Goal: Task Accomplishment & Management: Use online tool/utility

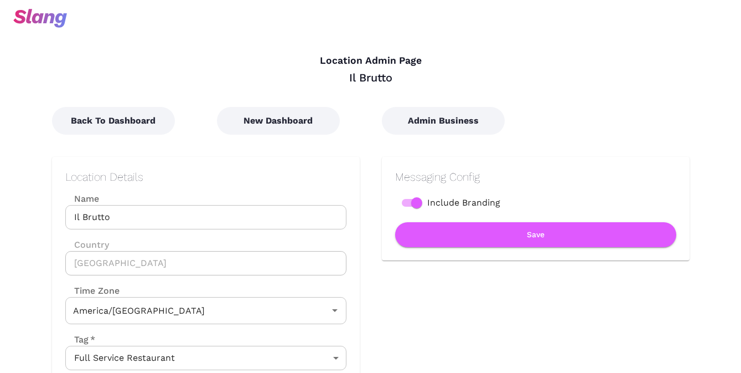
type input "Central Time"
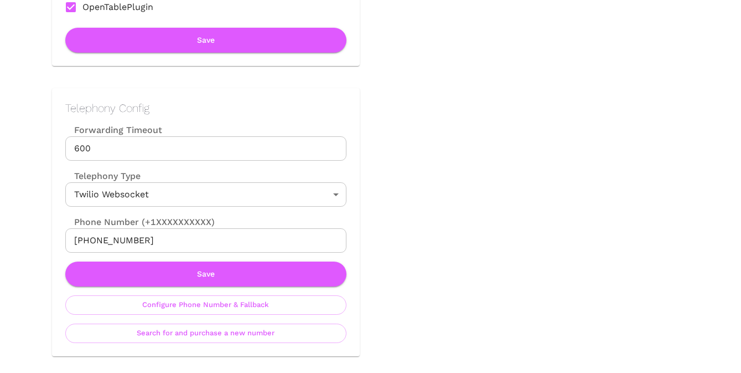
scroll to position [470, 0]
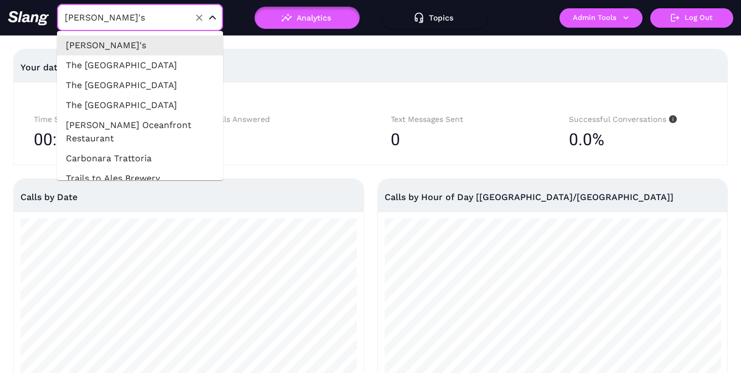
click at [143, 17] on input "[PERSON_NAME]'s" at bounding box center [123, 17] width 122 height 17
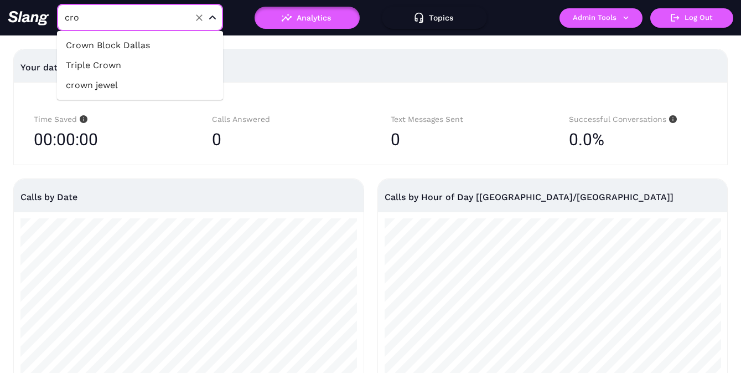
type input "crow"
click at [116, 85] on li "crown jewel" at bounding box center [140, 85] width 166 height 20
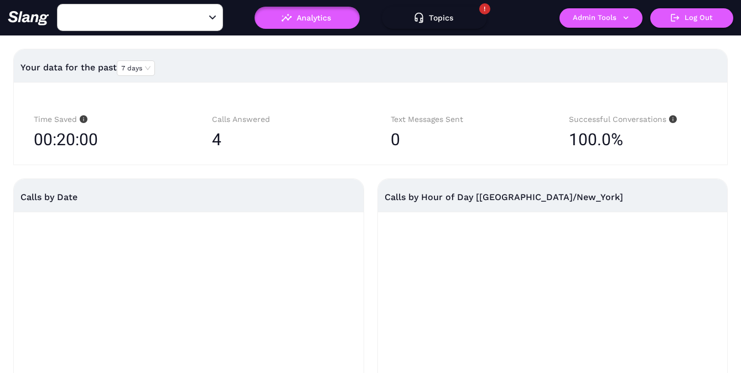
type input "crown jewel"
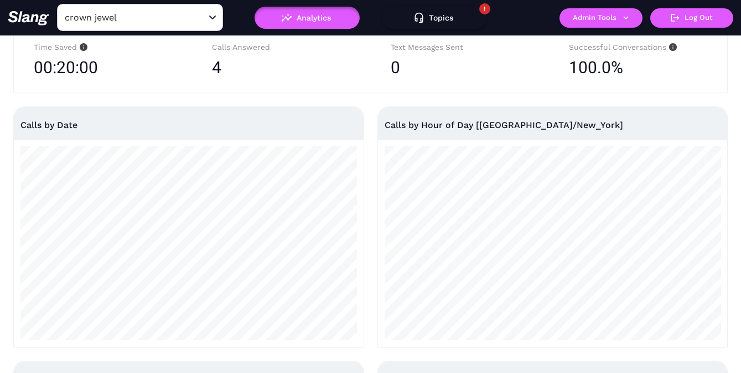
scroll to position [74, 0]
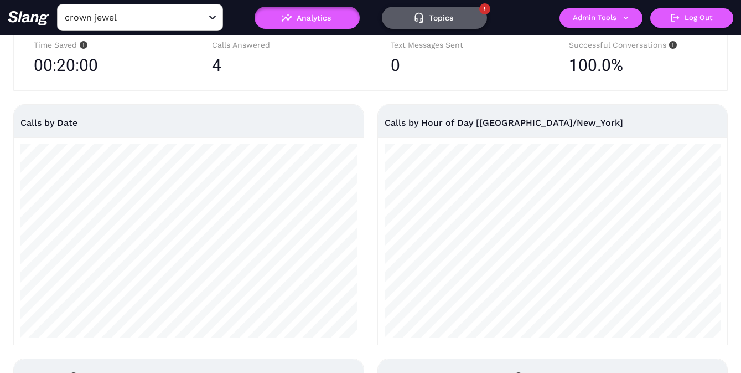
click at [445, 20] on button "Topics" at bounding box center [434, 18] width 105 height 22
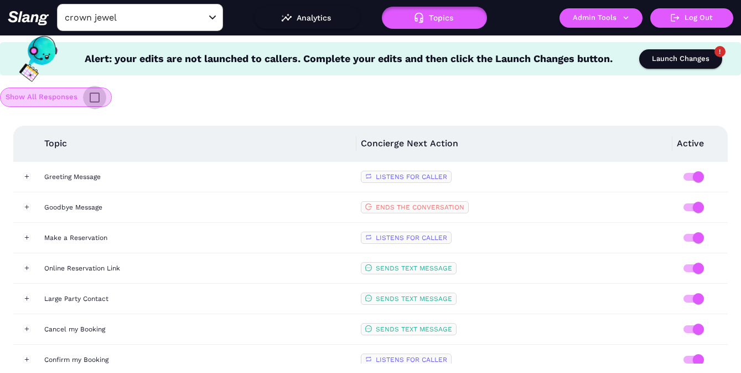
click at [90, 101] on input "checkbox" at bounding box center [94, 97] width 23 height 23
checkbox input "true"
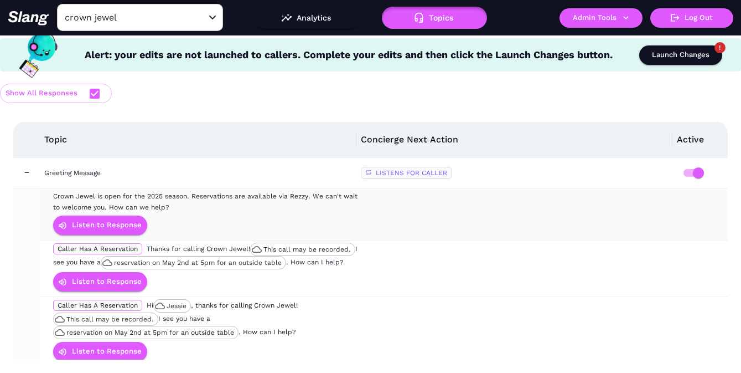
click at [235, 204] on div "Crown Jewel is open for the 2025 season. Reservations are available via Rezzy. …" at bounding box center [206, 201] width 307 height 22
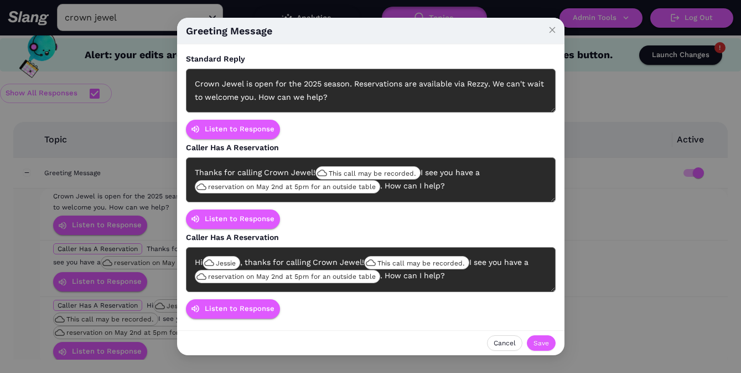
click at [272, 85] on div "Crown Jewel is open for the 2025 season. Reservations are available via Rezzy. …" at bounding box center [371, 91] width 370 height 44
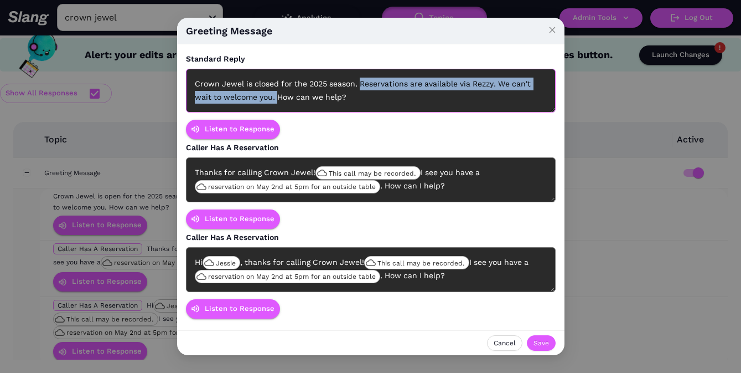
drag, startPoint x: 362, startPoint y: 83, endPoint x: 279, endPoint y: 99, distance: 84.5
click at [279, 99] on div "Crown Jewel is closed for the 2025 season. Reservations are available via Rezzy…" at bounding box center [371, 91] width 370 height 44
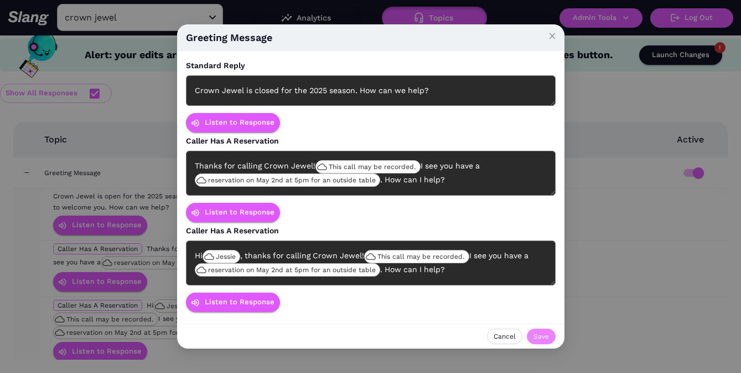
click at [540, 336] on span "Save" at bounding box center [542, 336] width 16 height 11
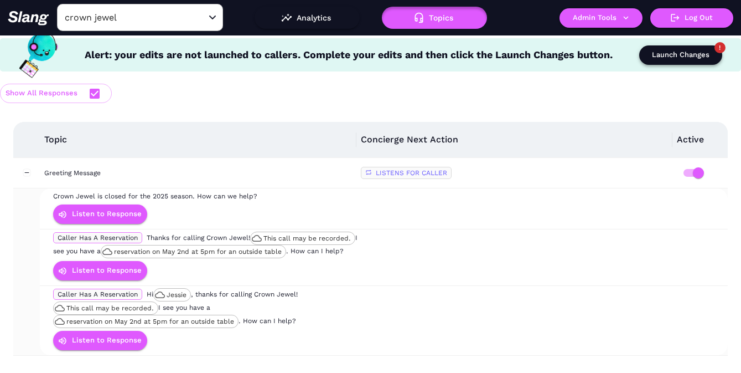
click at [685, 49] on div "Launch Changes" at bounding box center [681, 55] width 58 height 13
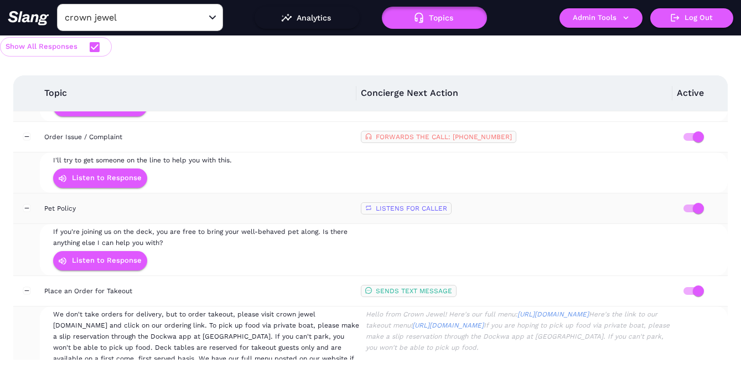
scroll to position [3283, 0]
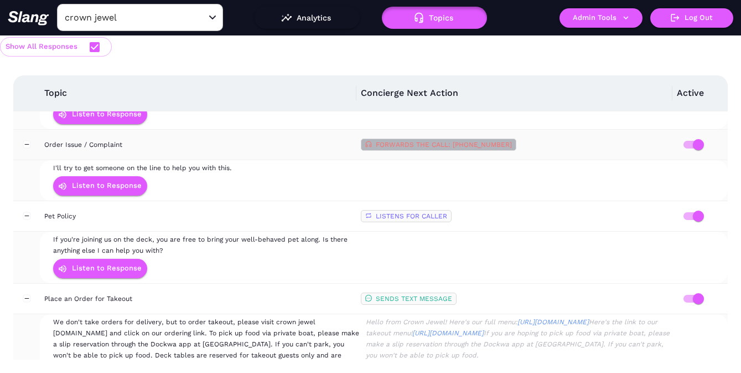
click at [429, 146] on span "FORWARDS THE CALL: [PHONE_NUMBER]" at bounding box center [444, 145] width 136 height 8
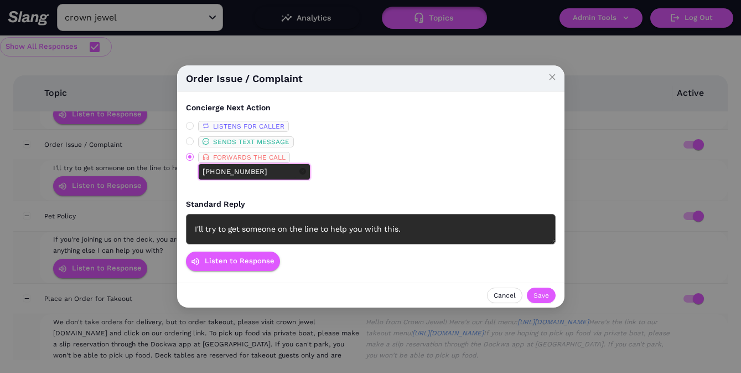
drag, startPoint x: 274, startPoint y: 171, endPoint x: 204, endPoint y: 173, distance: 69.8
click at [204, 173] on input "[PHONE_NUMBER]" at bounding box center [250, 172] width 95 height 12
